Goal: Information Seeking & Learning: Find specific fact

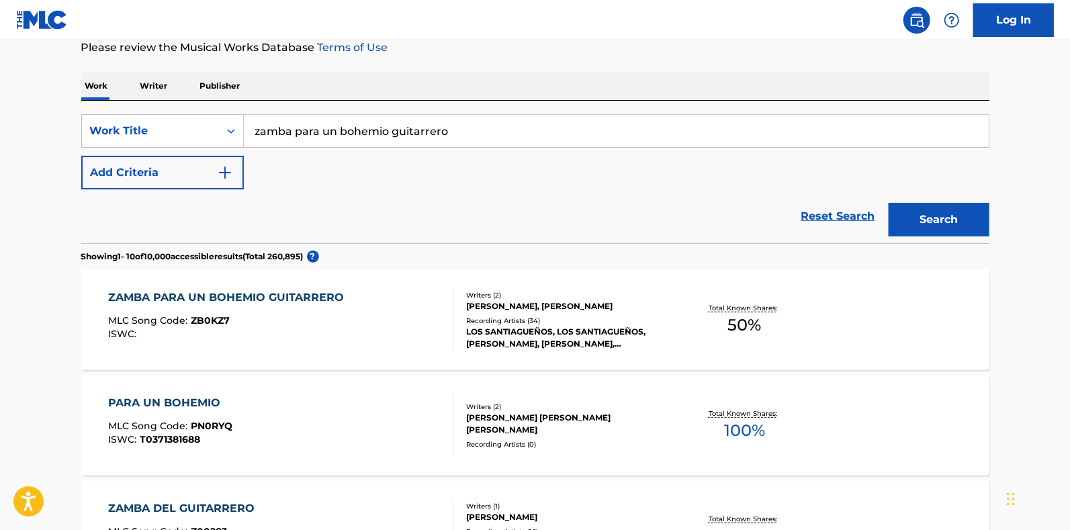
scroll to position [263, 0]
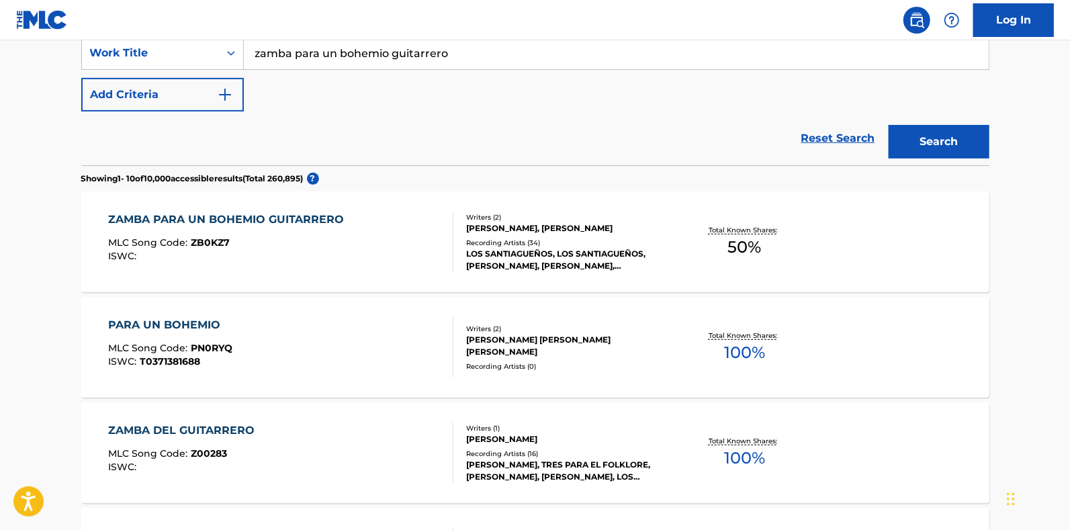
click at [767, 250] on div "Total Known Shares: 50 %" at bounding box center [744, 242] width 151 height 41
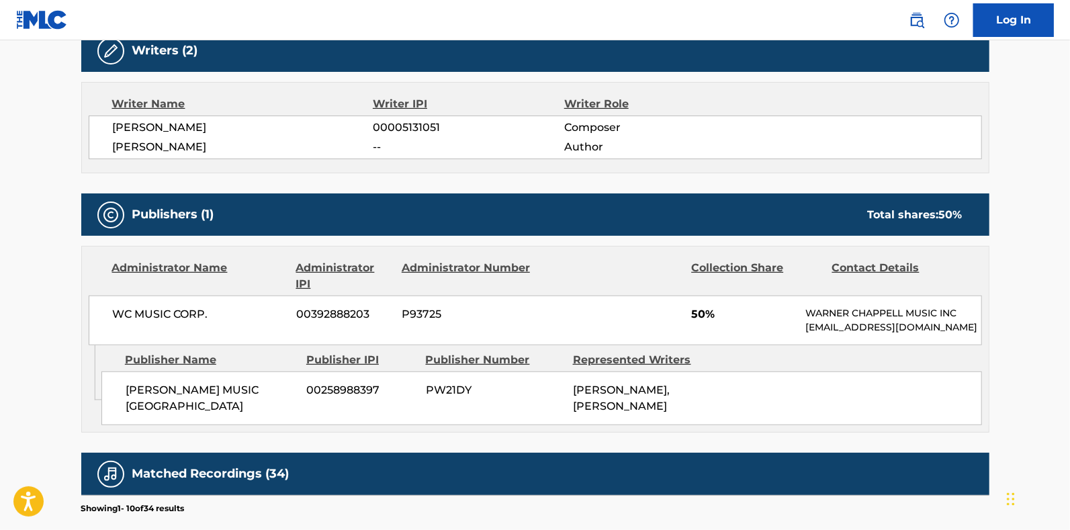
scroll to position [420, 0]
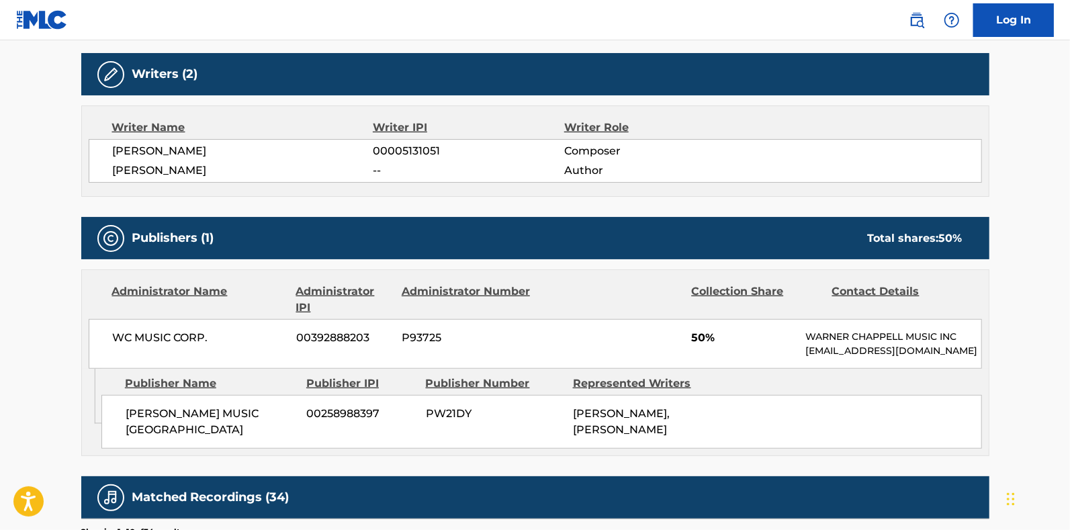
click at [1049, 191] on main "< Back to public search results Copy work link ZAMBA PARA UN BOHEMIO GUITARRERO…" at bounding box center [535, 298] width 1070 height 1357
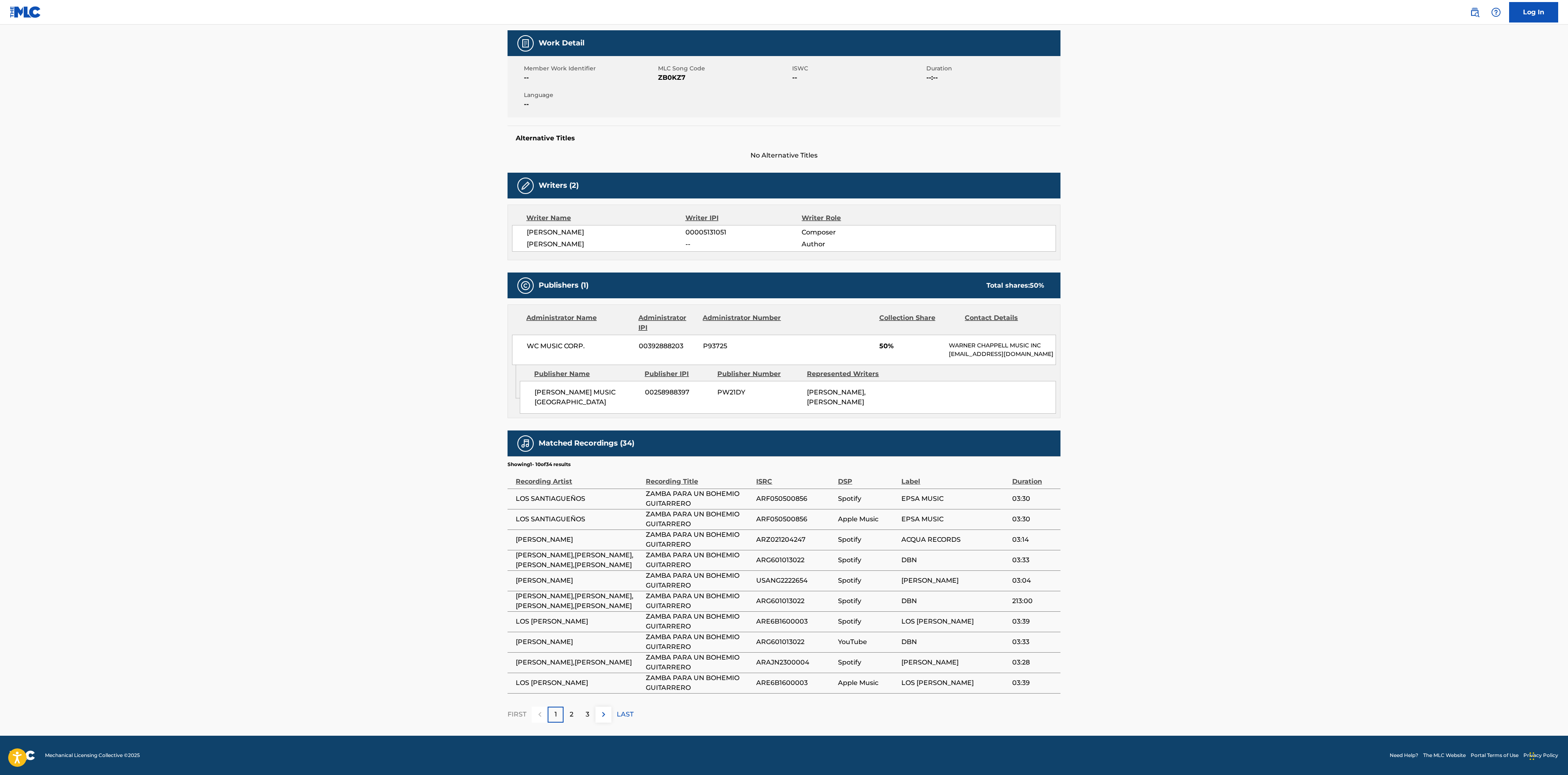
scroll to position [0, 0]
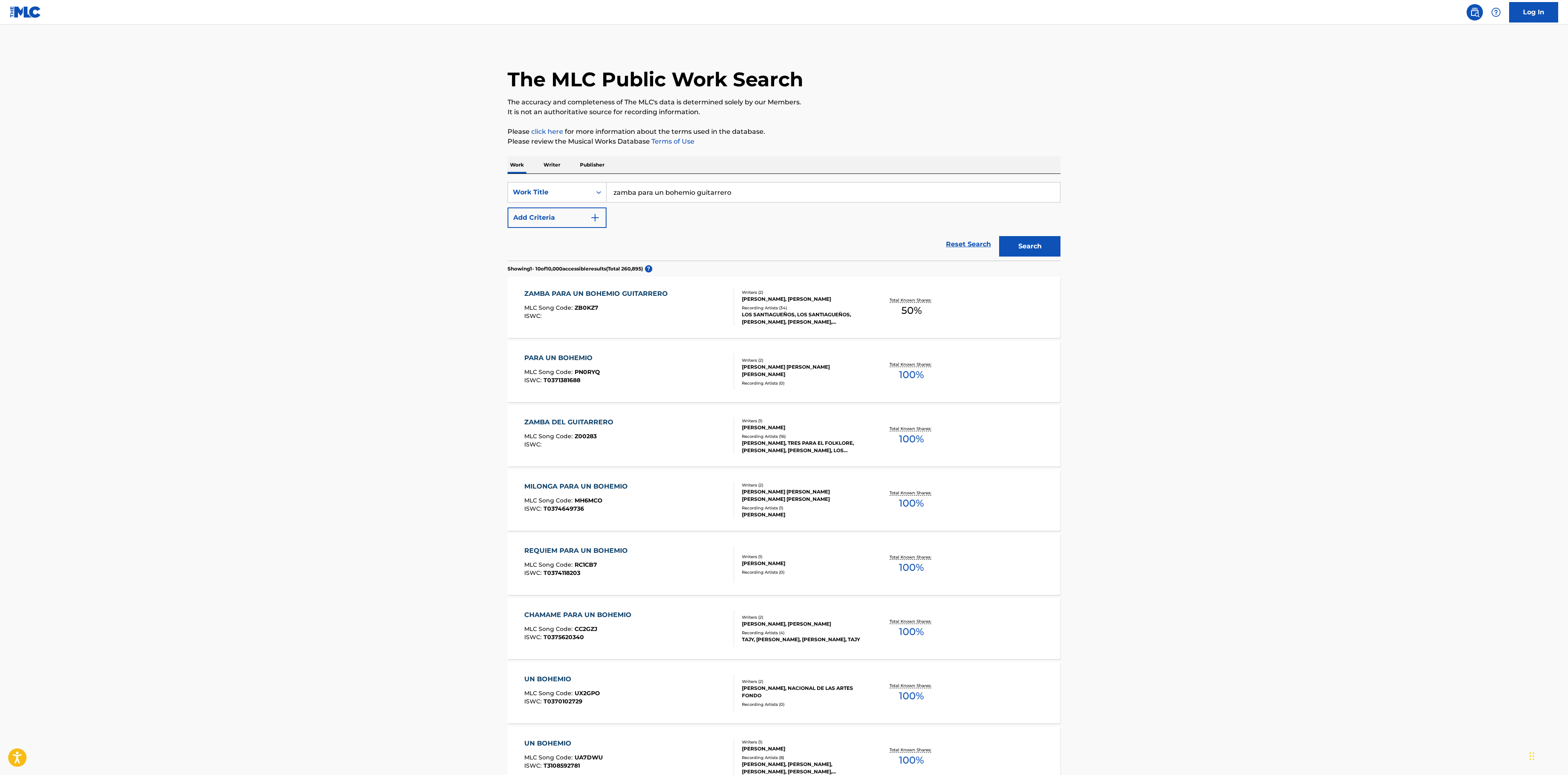
click at [651, 322] on main "The MLC Public Work Search The accuracy and completeness of The MLC's data is d…" at bounding box center [784, 493] width 1568 height 938
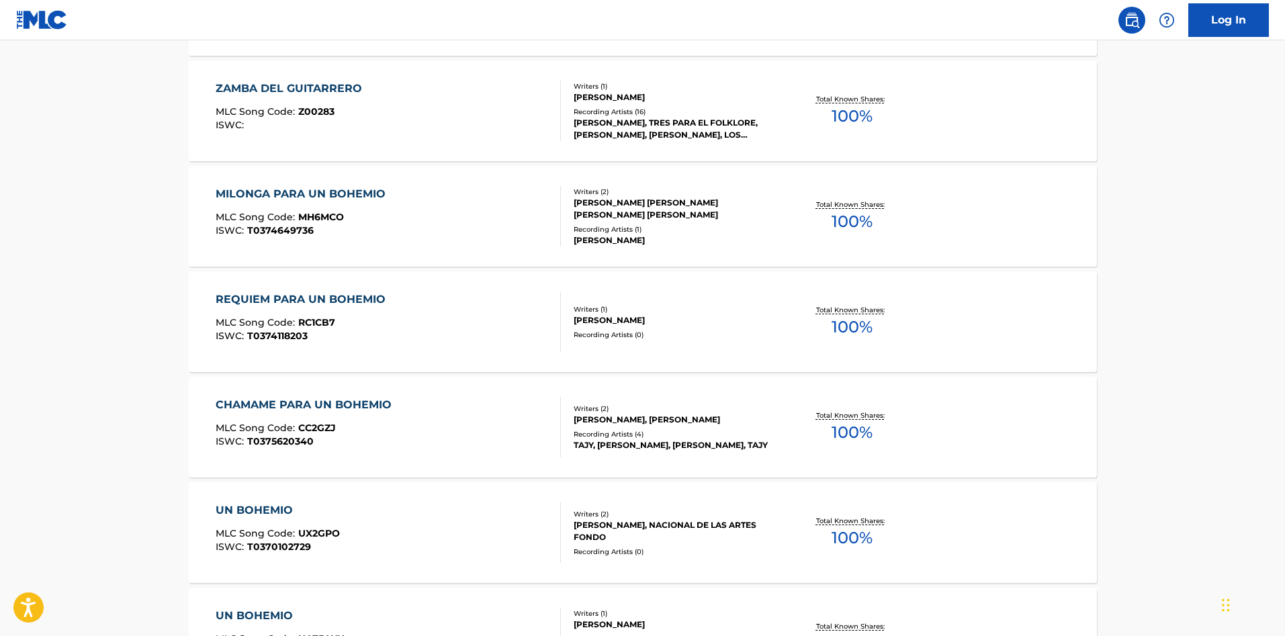
scroll to position [302, 0]
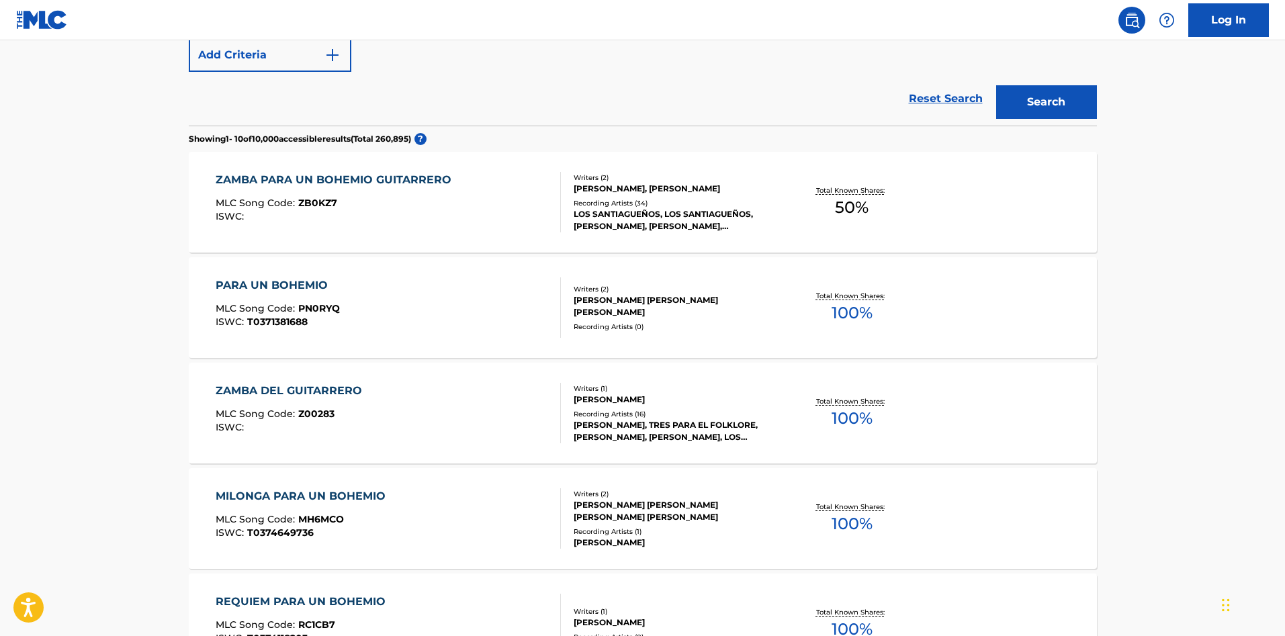
click at [387, 181] on div "ZAMBA PARA UN BOHEMIO GUITARRERO" at bounding box center [337, 180] width 243 height 16
